Goal: Information Seeking & Learning: Learn about a topic

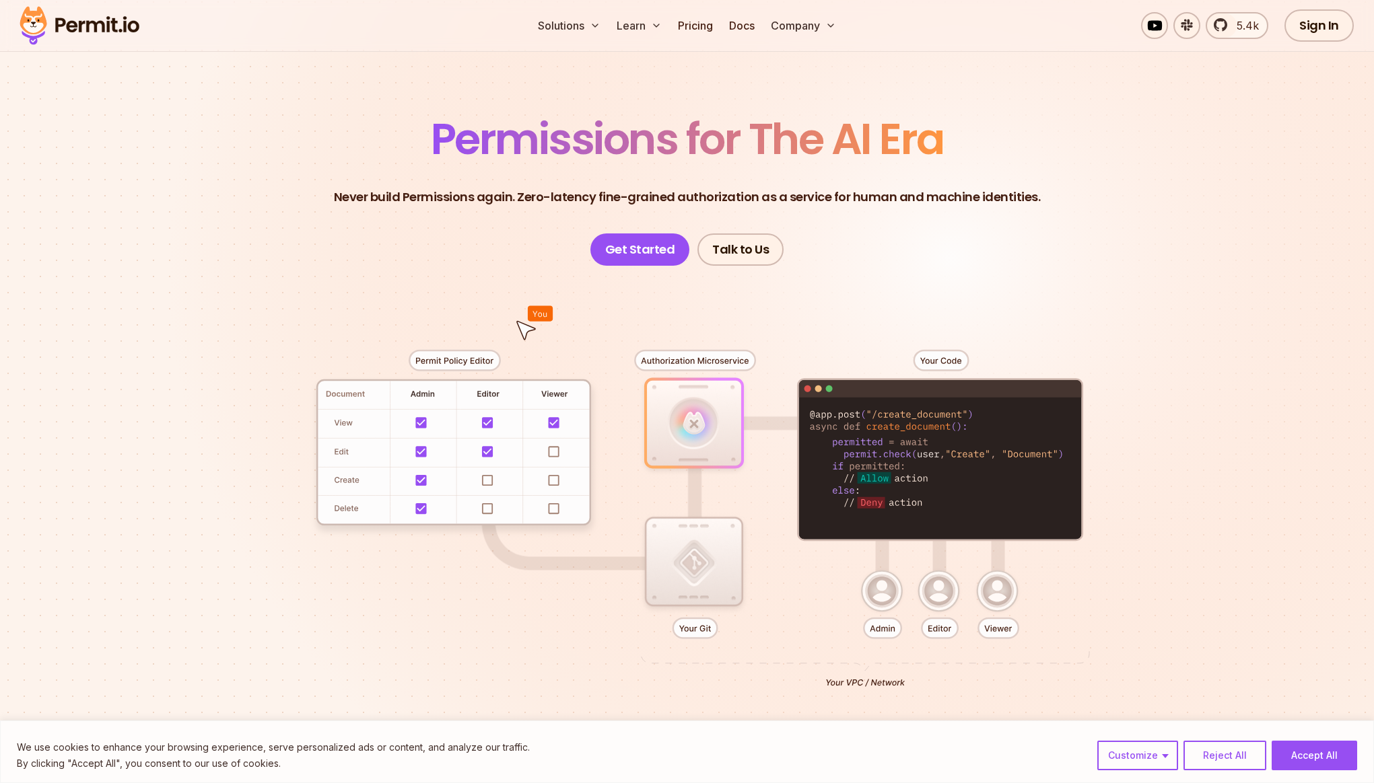
scroll to position [64, 0]
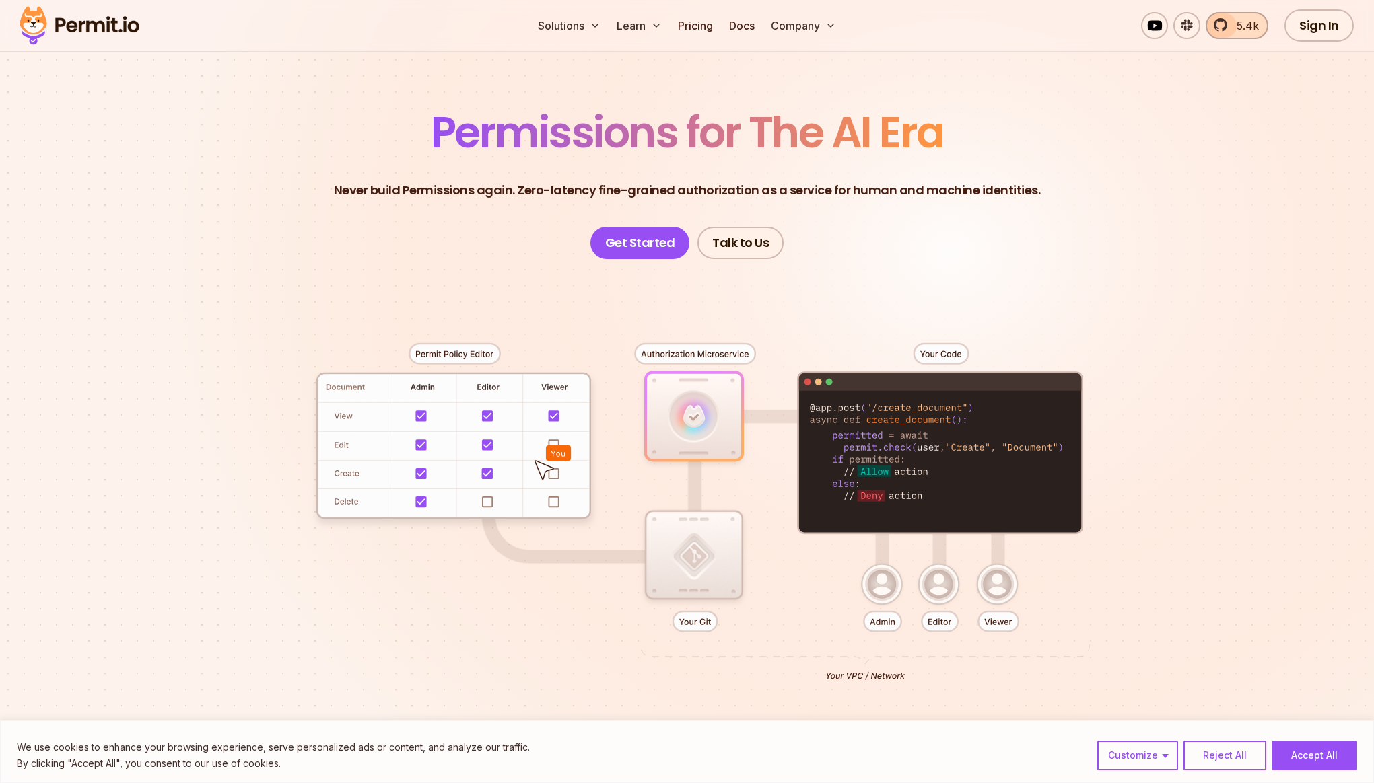
click at [793, 25] on span "5.4k" at bounding box center [1243, 25] width 30 height 16
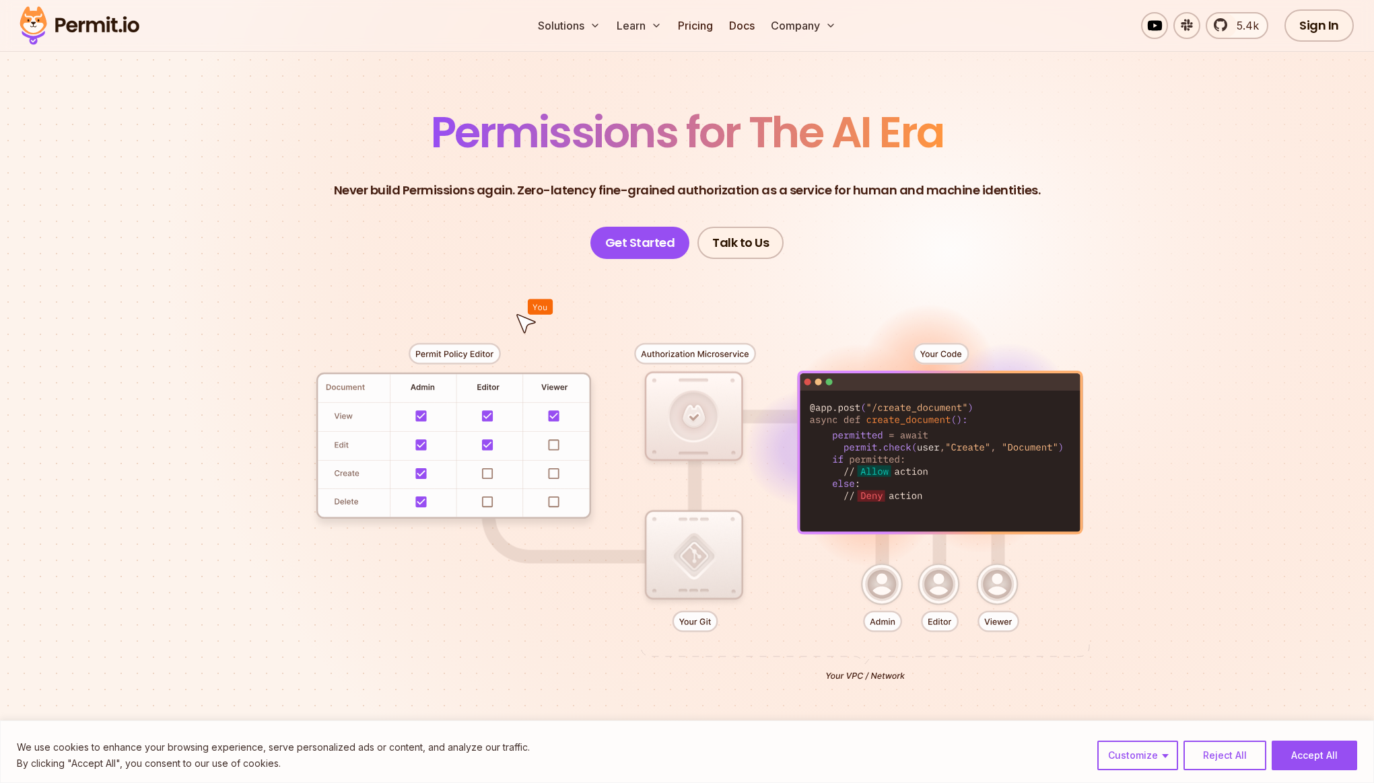
click at [385, 162] on header "Permissions for The AI Era Never build Permissions again. Zero-latency fine-gra…" at bounding box center [687, 185] width 942 height 148
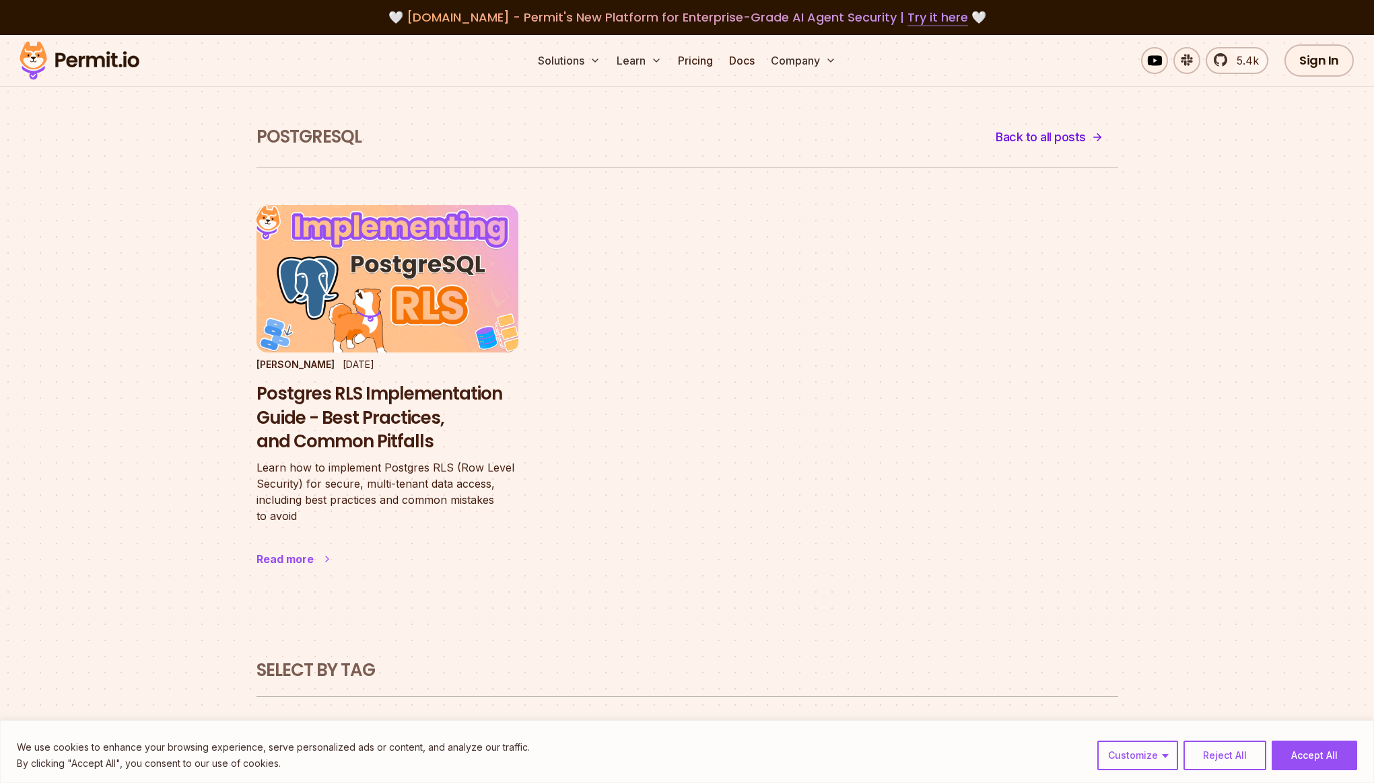
click at [417, 396] on h3 "Postgres RLS Implementation Guide - Best Practices, and Common Pitfalls" at bounding box center [387, 418] width 262 height 72
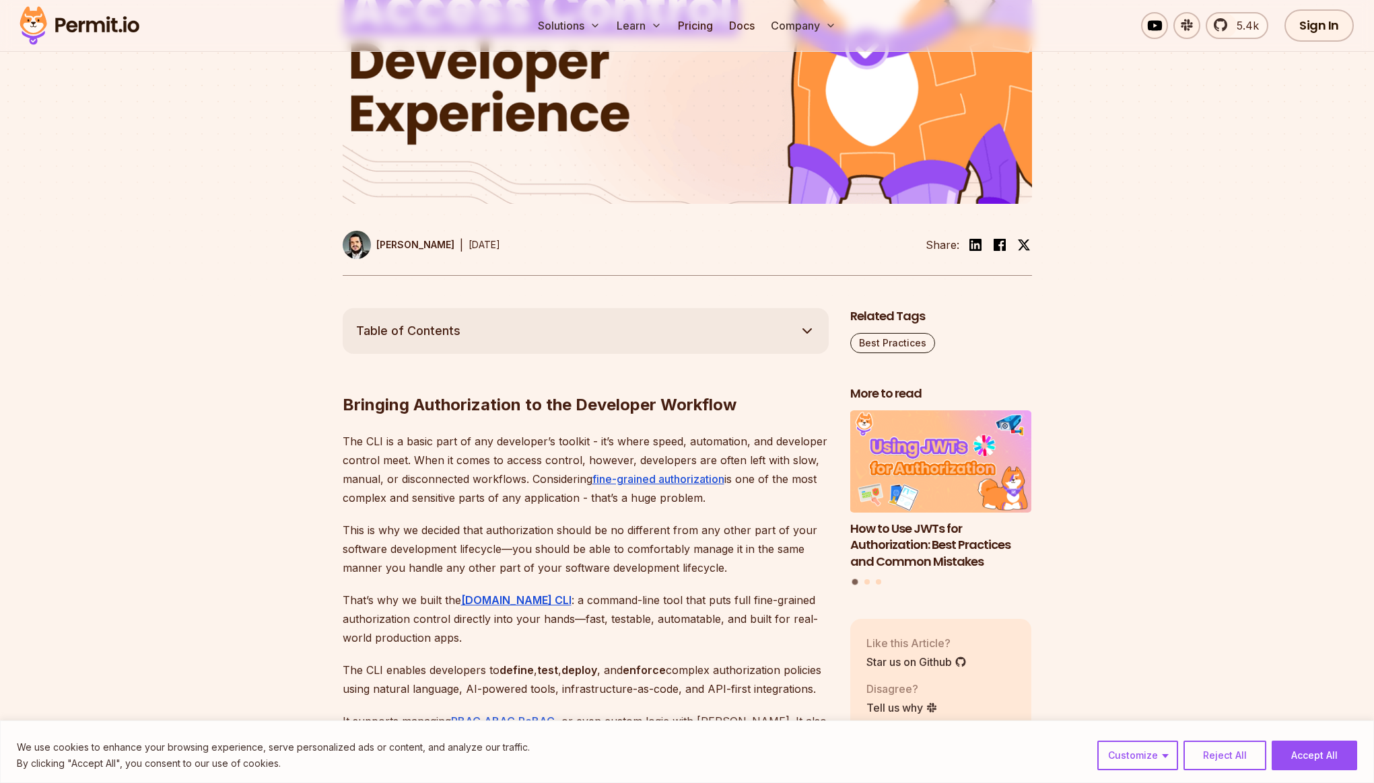
scroll to position [781, 0]
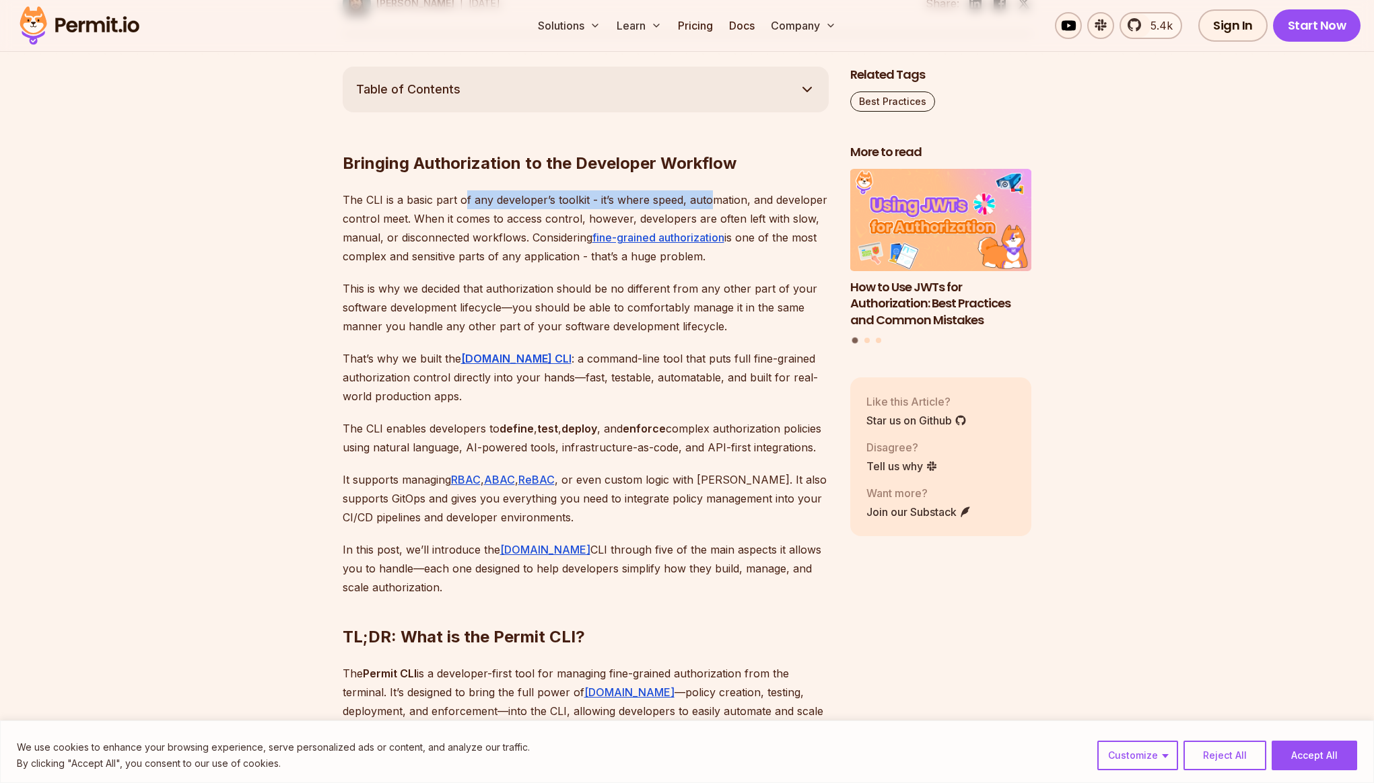
drag, startPoint x: 463, startPoint y: 168, endPoint x: 713, endPoint y: 172, distance: 249.7
click at [713, 190] on p "The CLI is a basic part of any developer’s toolkit - it’s where speed, automati…" at bounding box center [586, 227] width 486 height 75
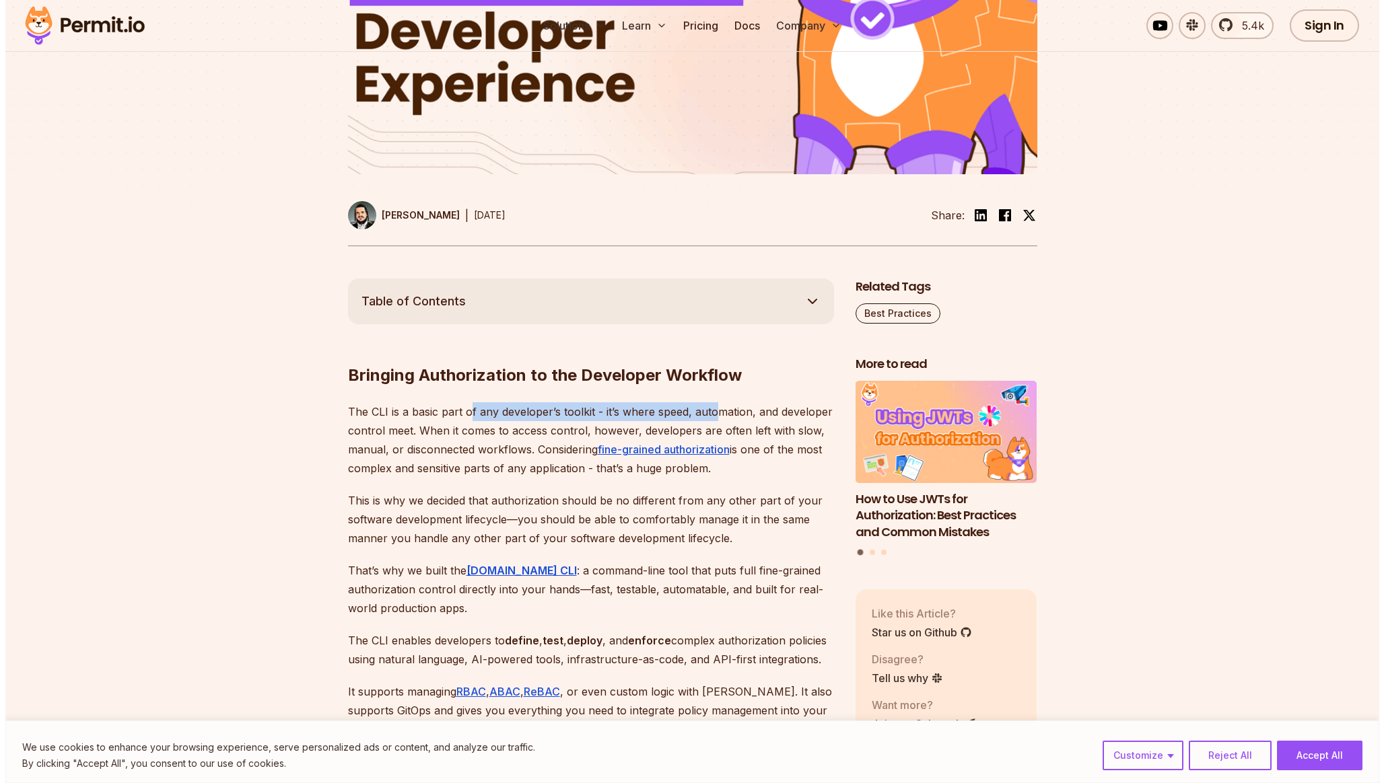
scroll to position [0, 0]
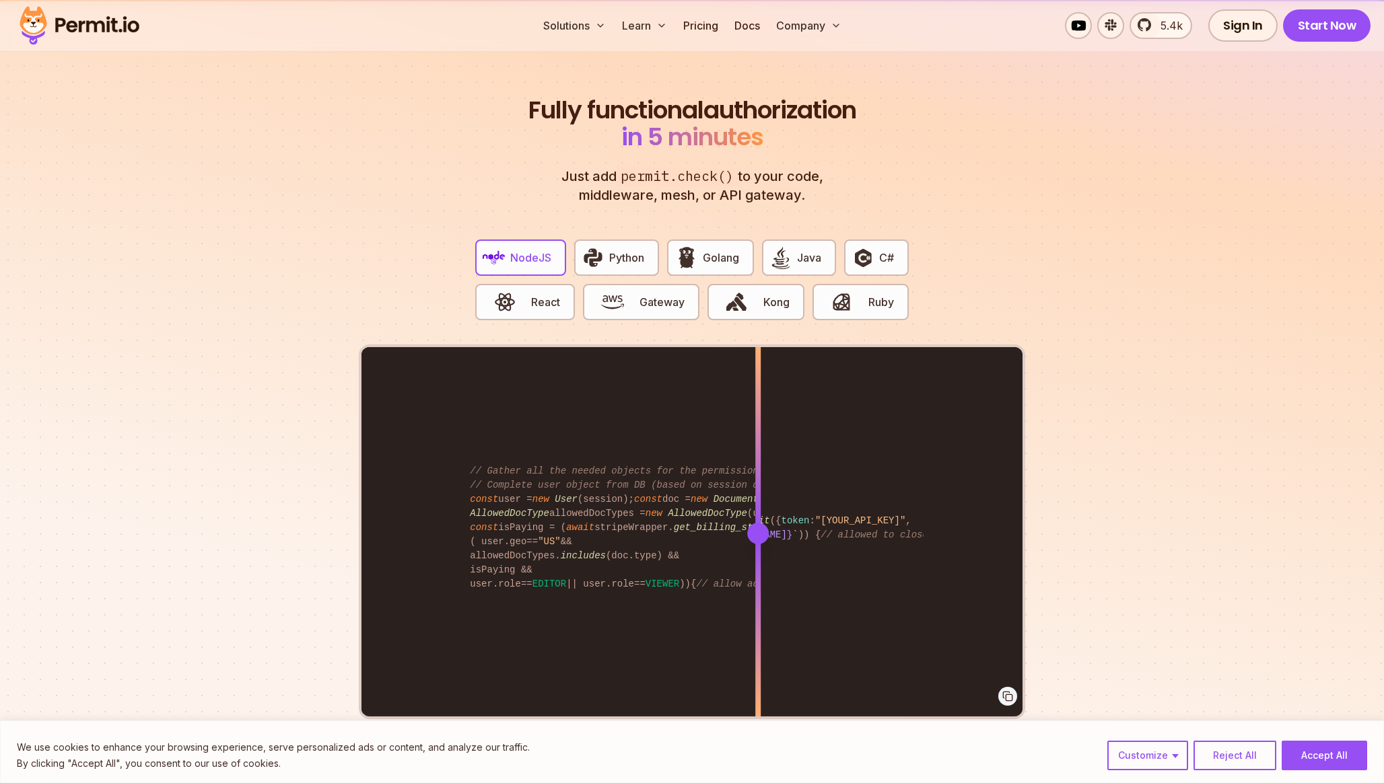
scroll to position [2535, 0]
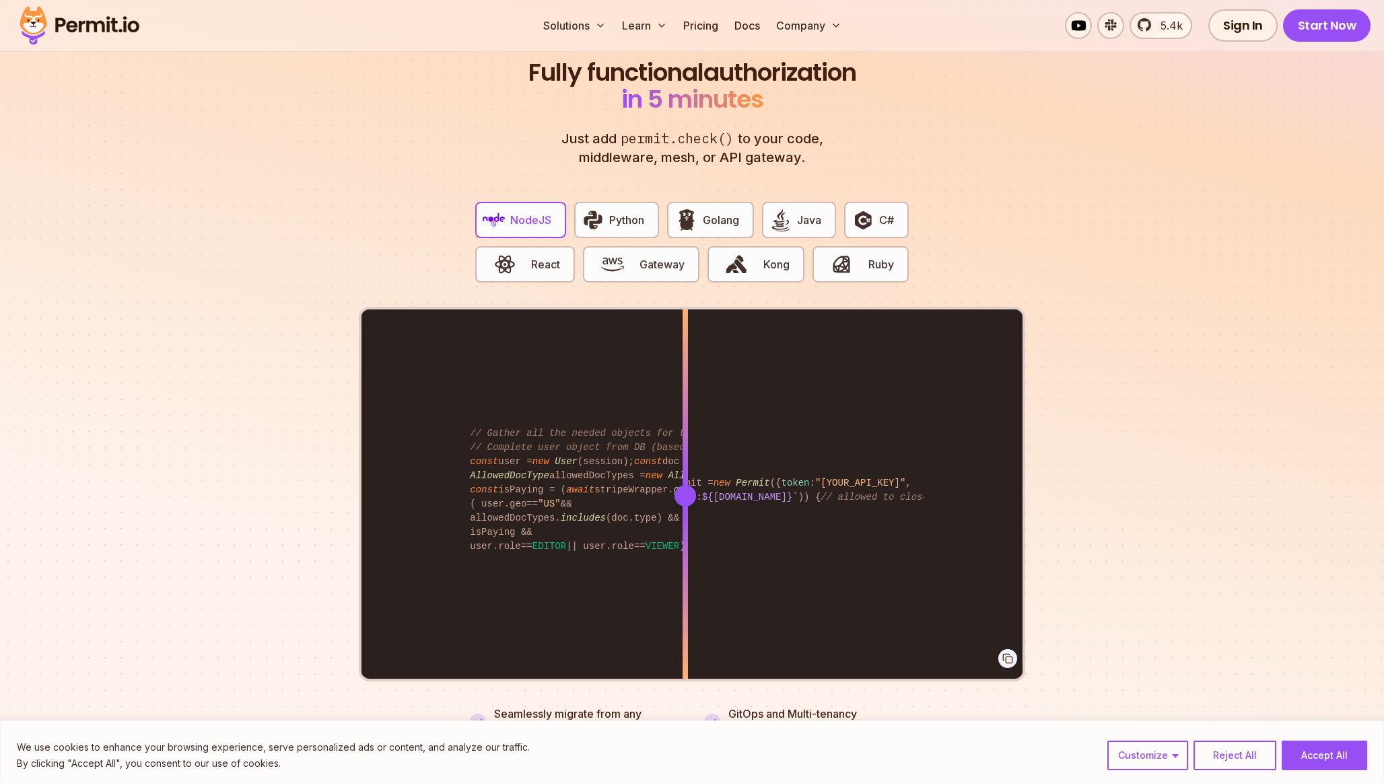
drag, startPoint x: 759, startPoint y: 481, endPoint x: 653, endPoint y: 611, distance: 167.4
click at [682, 612] on div at bounding box center [684, 496] width 5 height 372
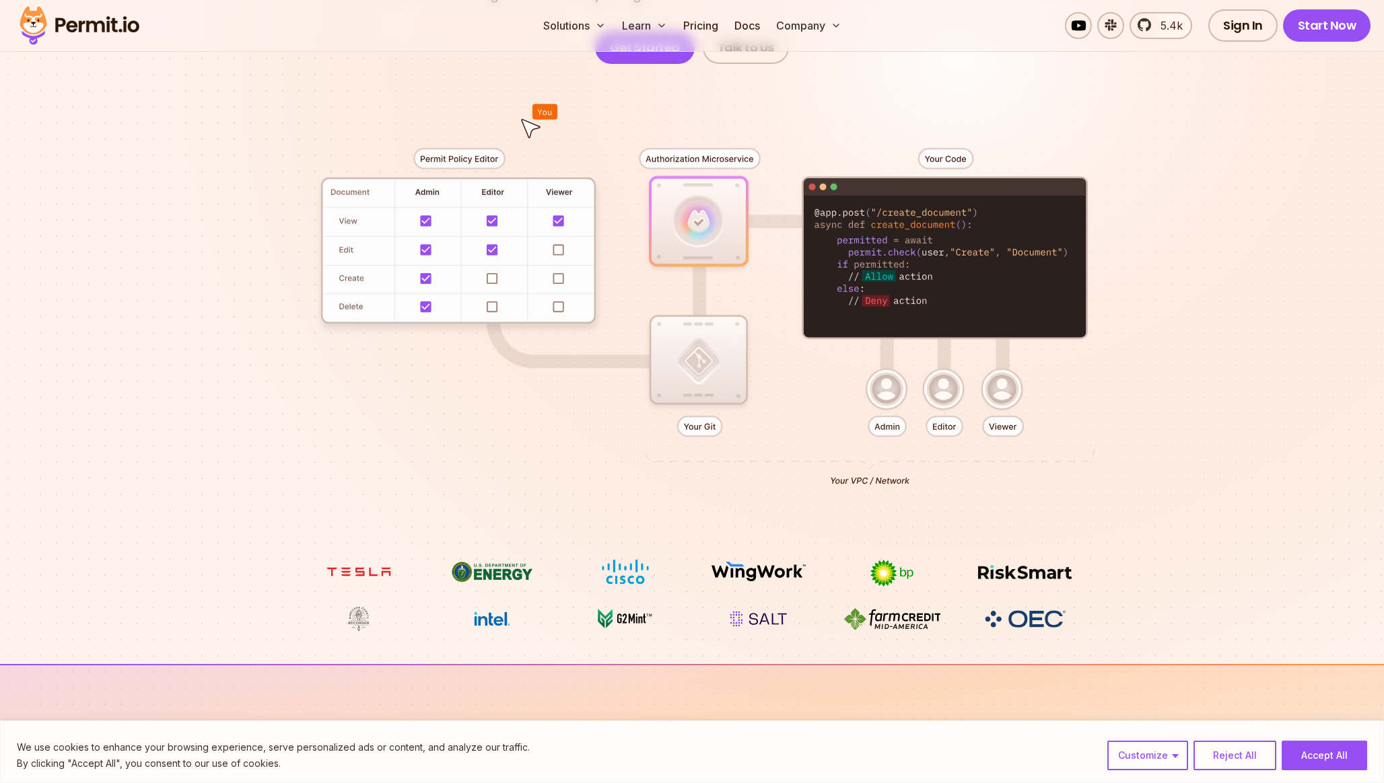
scroll to position [0, 0]
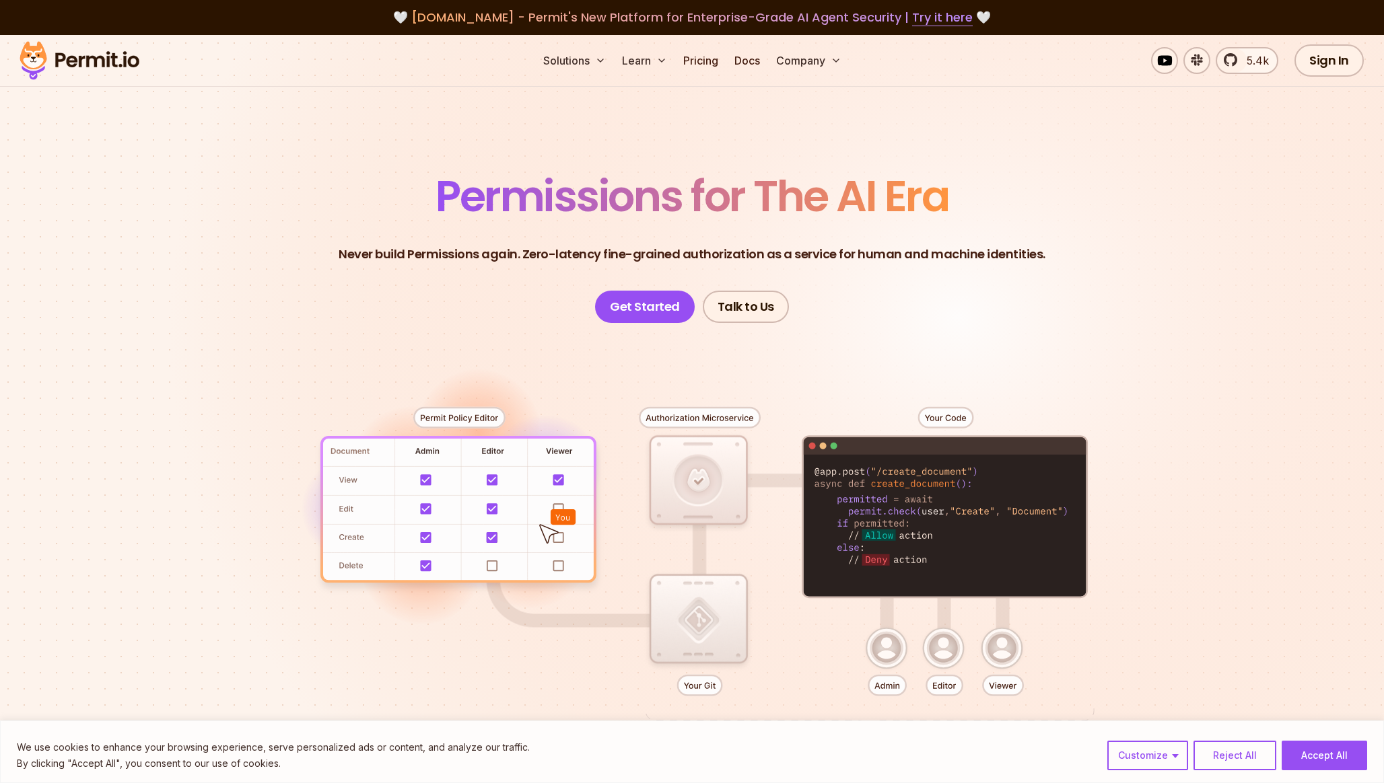
click at [691, 106] on section "Permissions for The AI Era Never build Permissions again. Zero-latency fine-gra…" at bounding box center [692, 479] width 1384 height 888
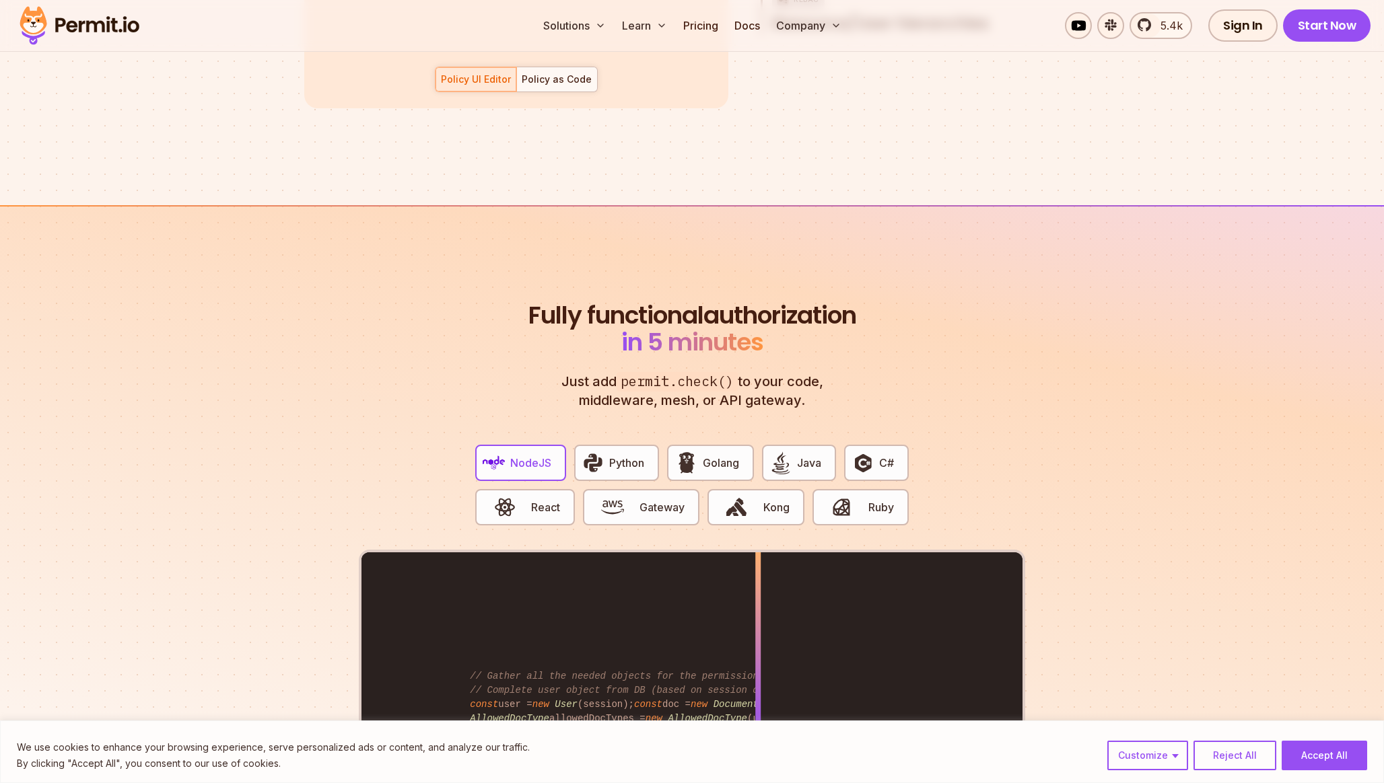
scroll to position [2428, 0]
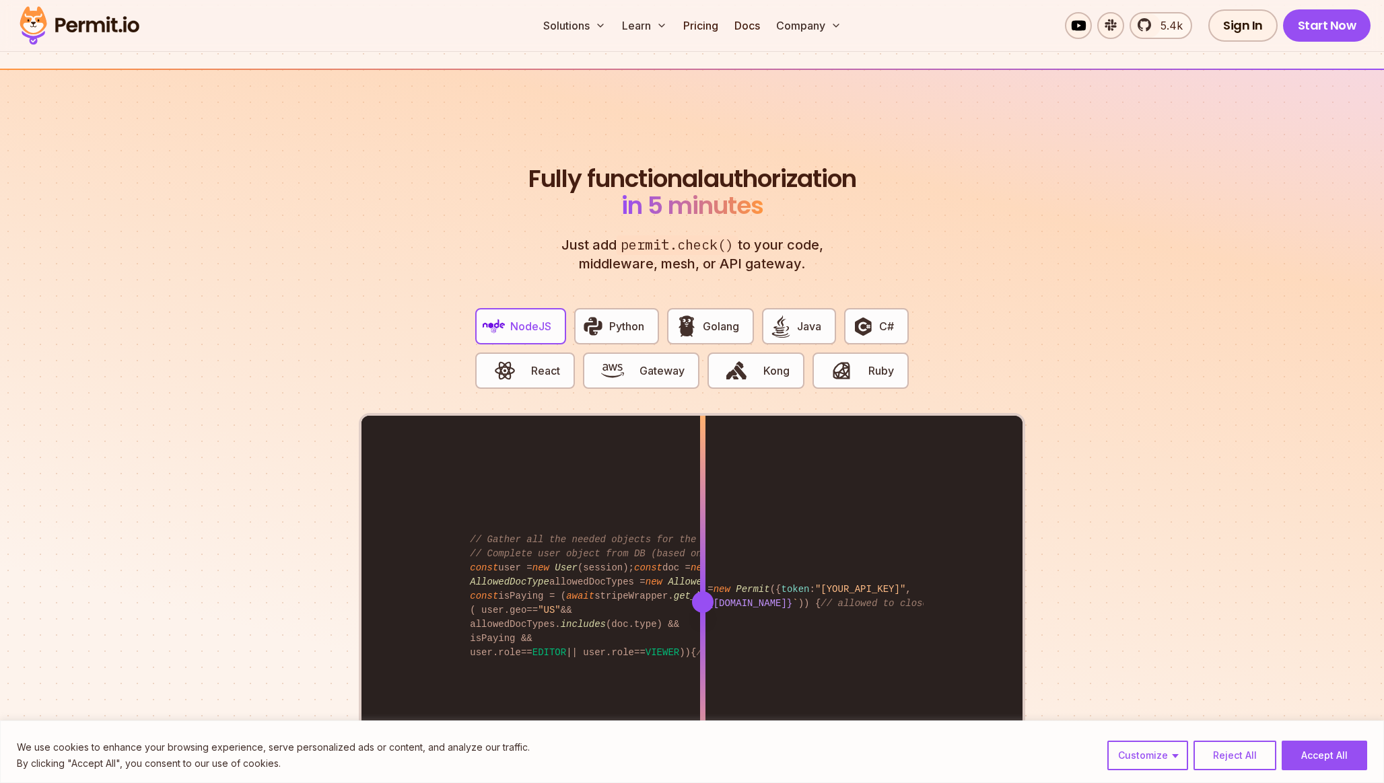
drag, startPoint x: 754, startPoint y: 595, endPoint x: 703, endPoint y: 594, distance: 51.2
click at [703, 594] on div at bounding box center [703, 603] width 22 height 22
drag, startPoint x: 703, startPoint y: 588, endPoint x: 684, endPoint y: 512, distance: 78.5
click at [684, 512] on div at bounding box center [683, 602] width 5 height 372
click at [707, 33] on link "Pricing" at bounding box center [701, 25] width 46 height 27
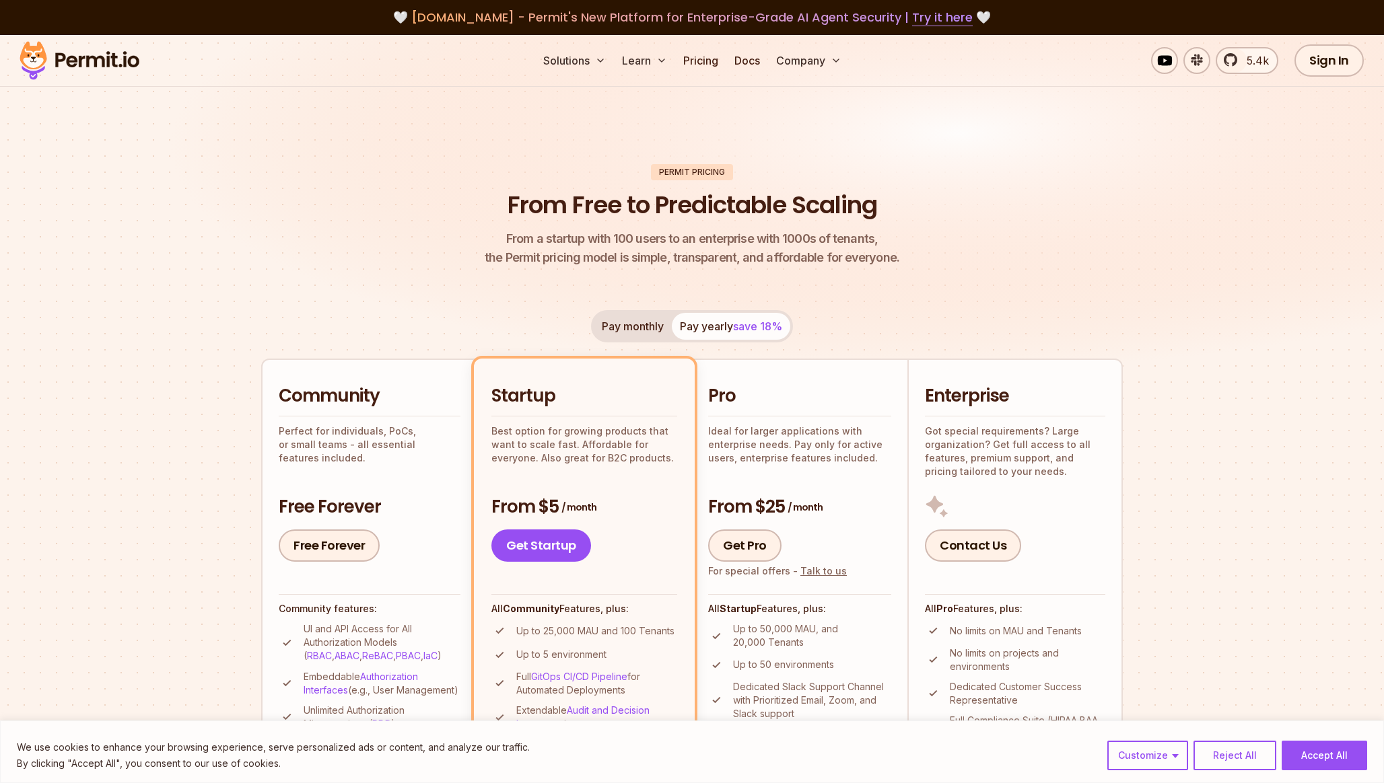
click at [141, 59] on img at bounding box center [79, 61] width 132 height 46
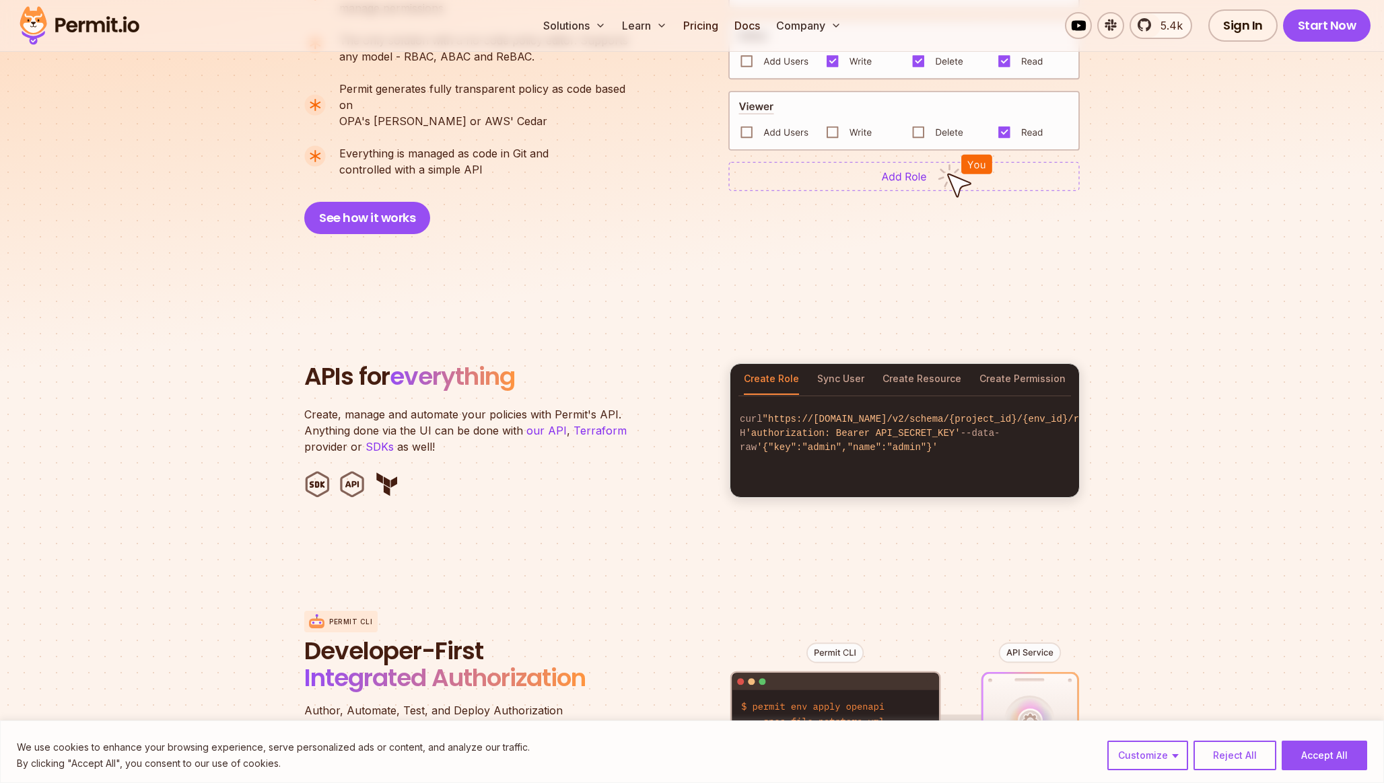
scroll to position [1127, 0]
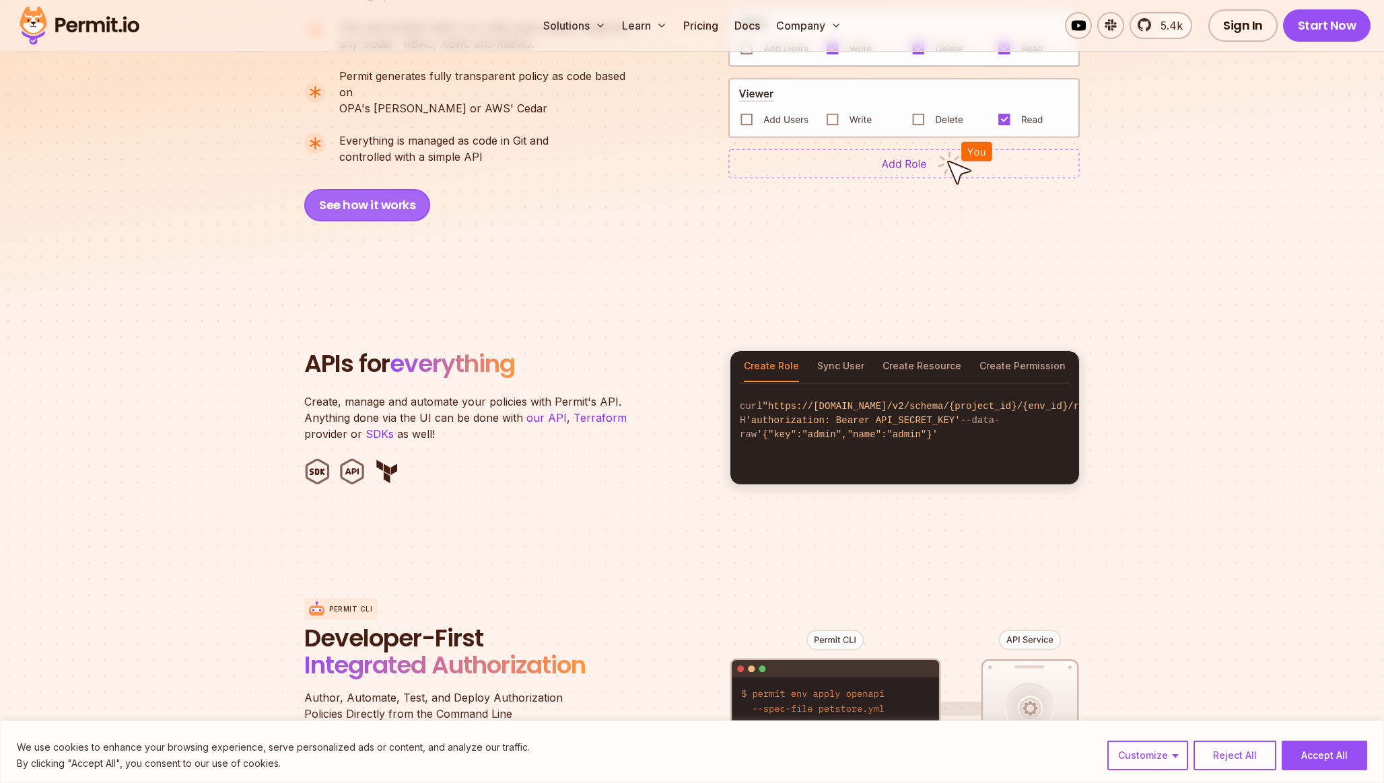
click at [390, 189] on button "See how it works" at bounding box center [367, 205] width 126 height 32
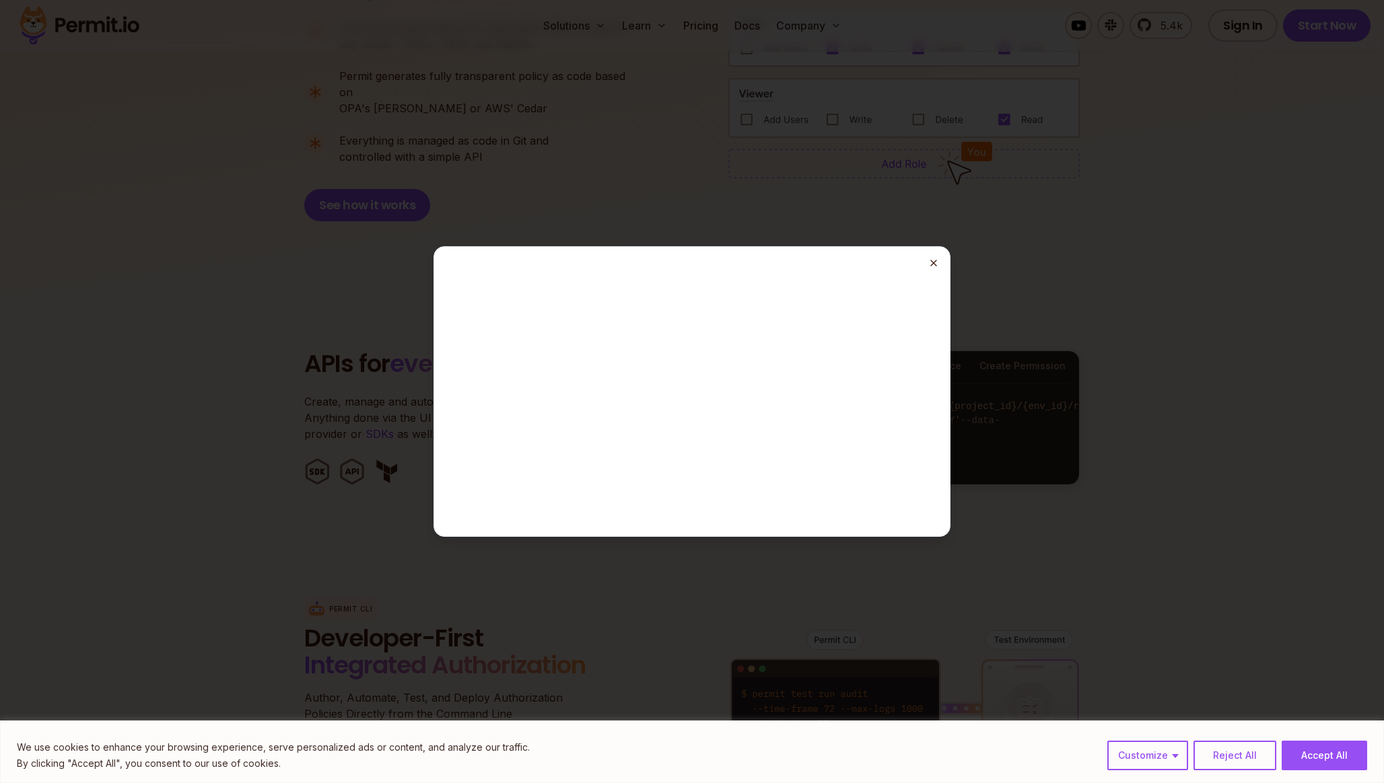
click at [936, 266] on icon "button" at bounding box center [933, 263] width 11 height 11
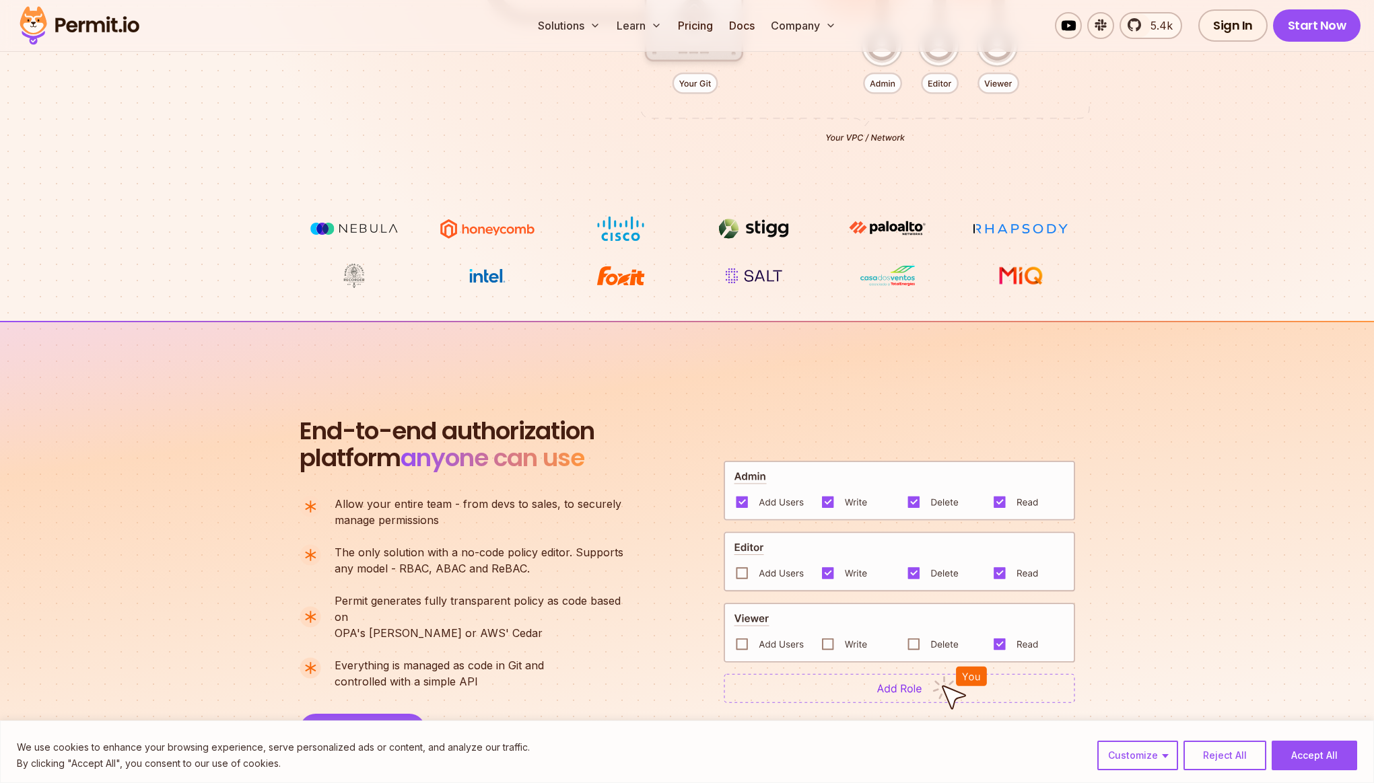
scroll to position [545, 0]
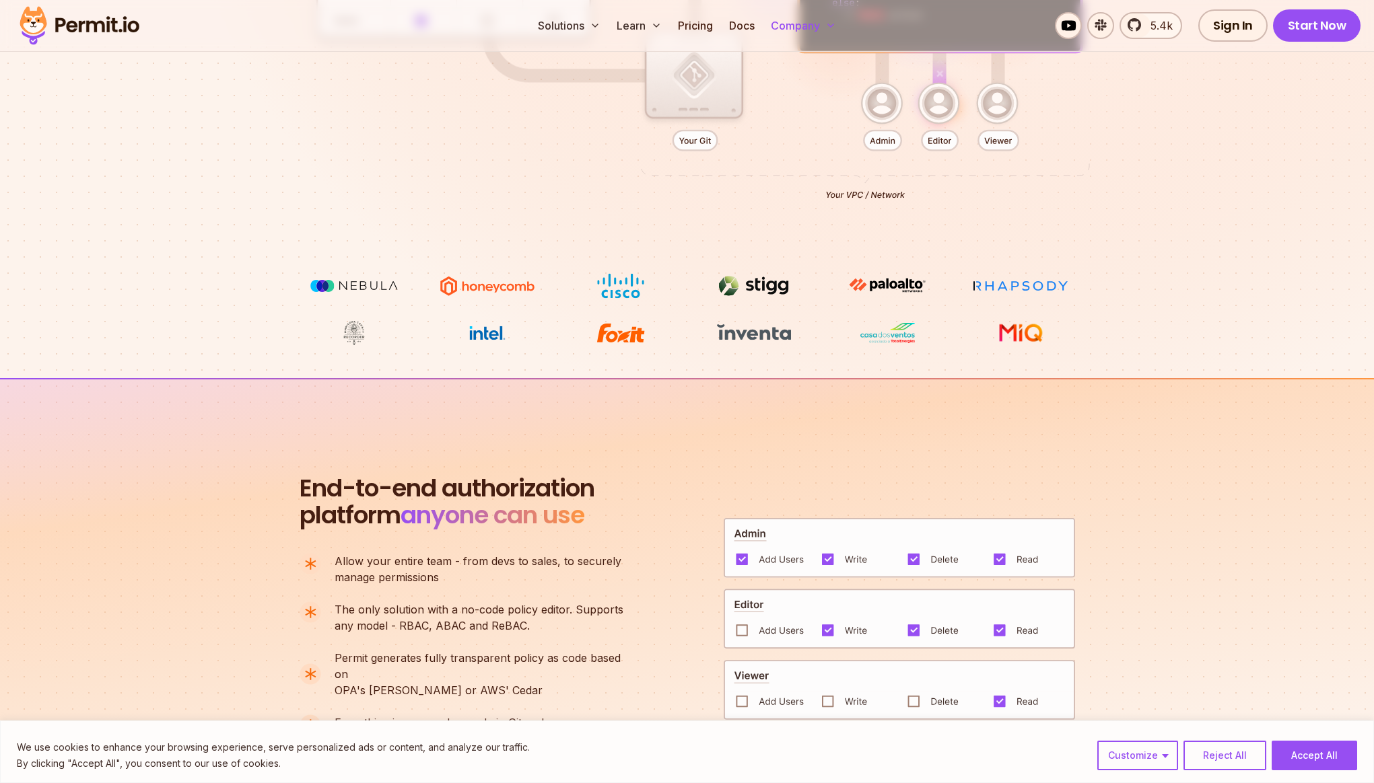
click at [767, 24] on button "Company" at bounding box center [803, 25] width 76 height 27
click at [748, 24] on link "Docs" at bounding box center [742, 25] width 36 height 27
